Goal: Task Accomplishment & Management: Manage account settings

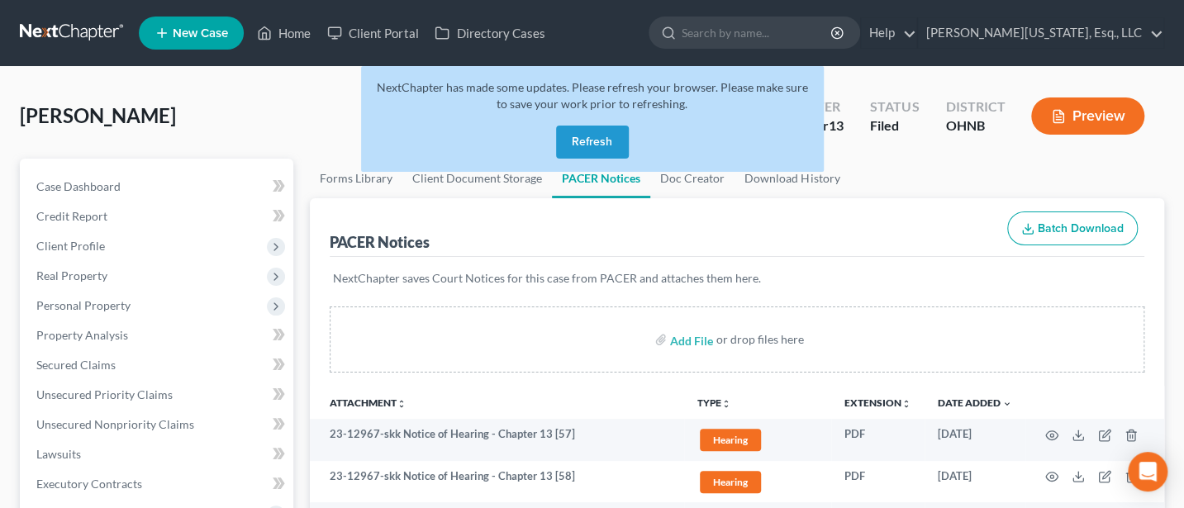
drag, startPoint x: 0, startPoint y: 0, endPoint x: 576, endPoint y: 136, distance: 591.8
click at [576, 136] on button "Refresh" at bounding box center [592, 142] width 73 height 33
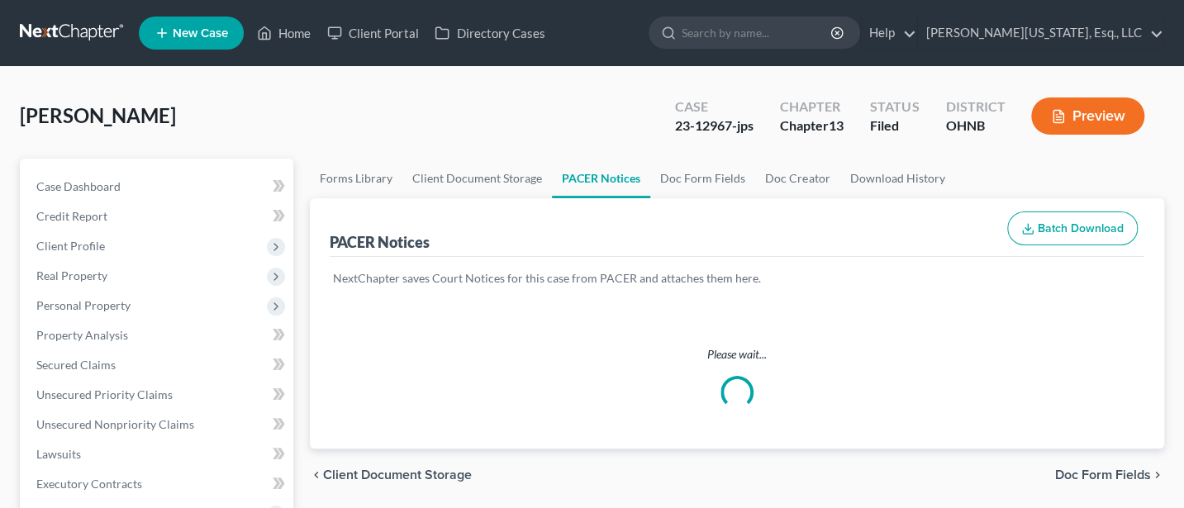
click at [1082, 20] on link "[PERSON_NAME][US_STATE], Esq., LLC" at bounding box center [1040, 33] width 245 height 30
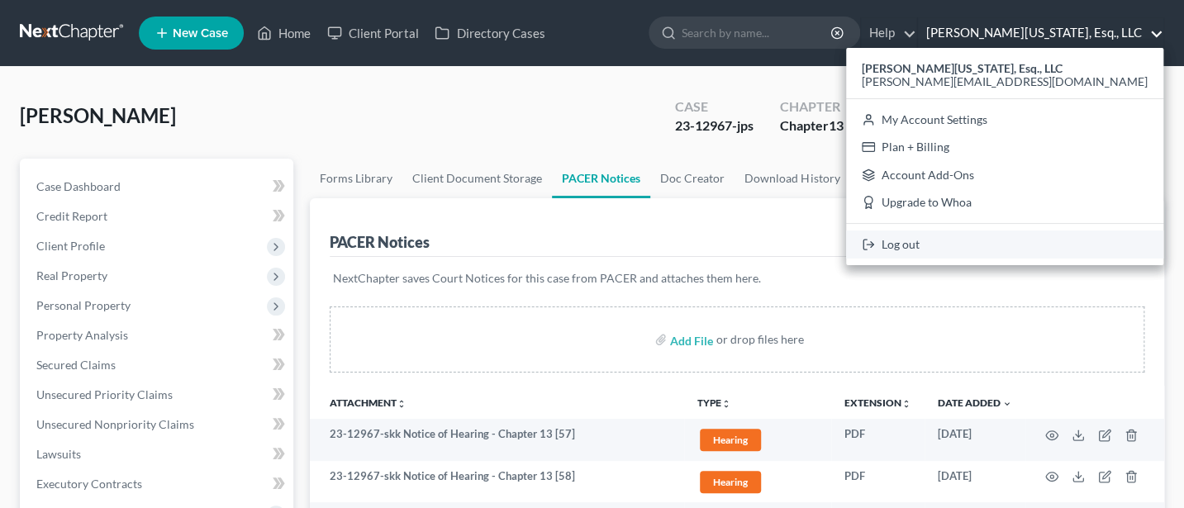
click at [1044, 239] on link "Log out" at bounding box center [1004, 245] width 317 height 28
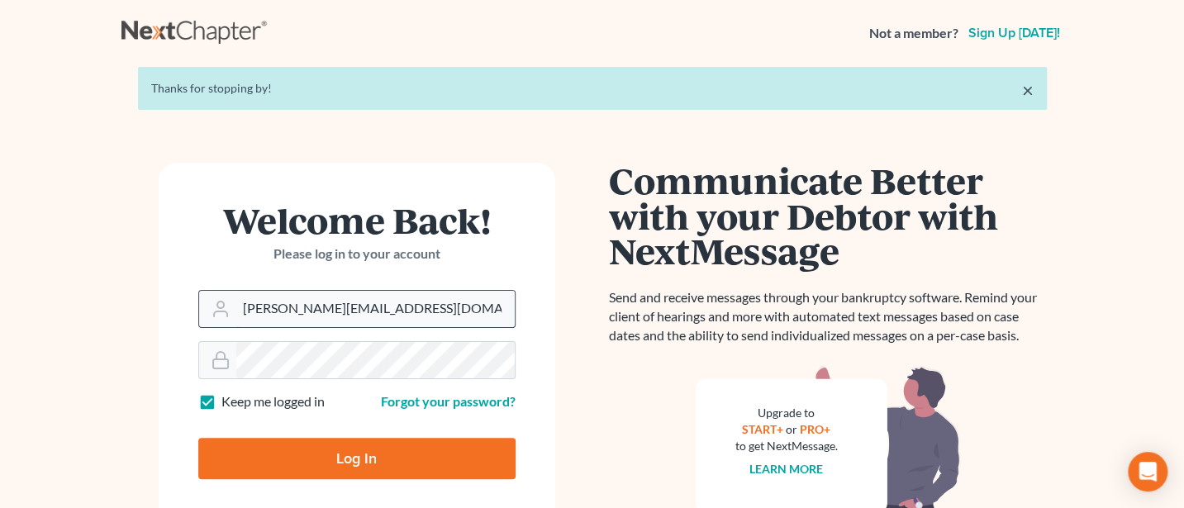
click at [426, 305] on input "[PERSON_NAME][EMAIL_ADDRESS][DOMAIN_NAME]" at bounding box center [375, 309] width 278 height 36
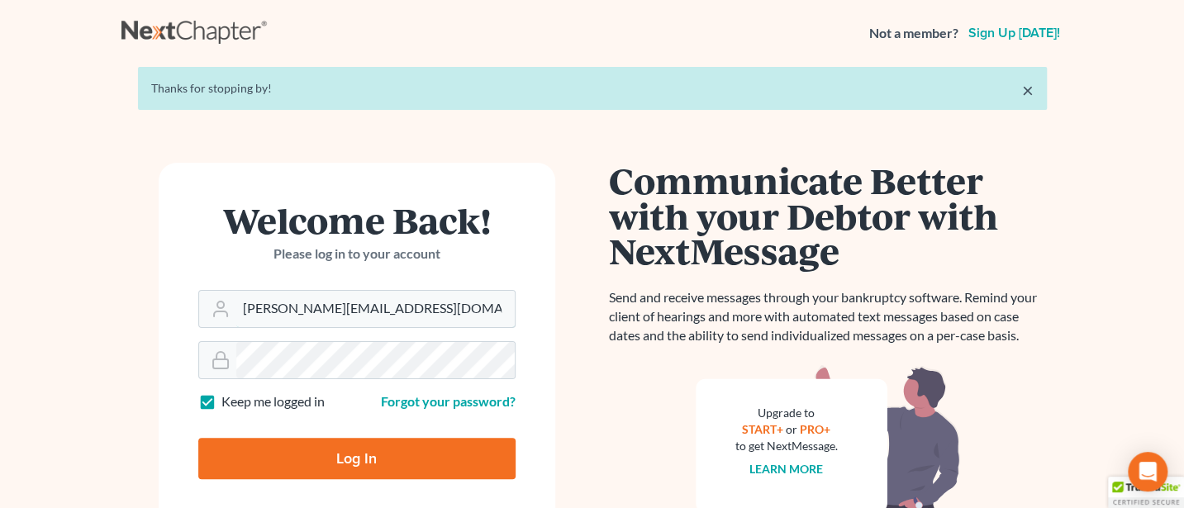
type input "[PERSON_NAME][EMAIL_ADDRESS][DOMAIN_NAME]"
click at [353, 438] on input "Log In" at bounding box center [356, 458] width 317 height 41
type input "Thinking..."
